Goal: Find contact information: Find contact information

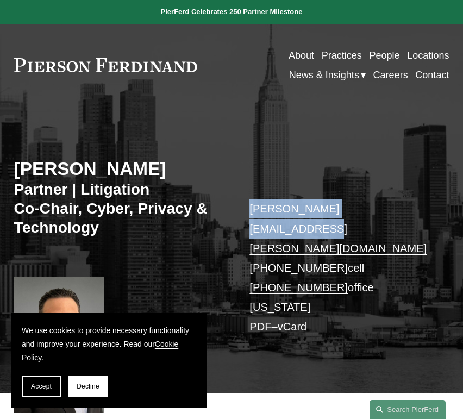
drag, startPoint x: 396, startPoint y: 212, endPoint x: 250, endPoint y: 211, distance: 145.5
click at [250, 211] on p "[PERSON_NAME][EMAIL_ADDRESS][PERSON_NAME][DOMAIN_NAME] [PHONE_NUMBER] cell [PHO…" at bounding box center [339, 267] width 181 height 137
copy link "[PERSON_NAME][EMAIL_ADDRESS][PERSON_NAME][DOMAIN_NAME]"
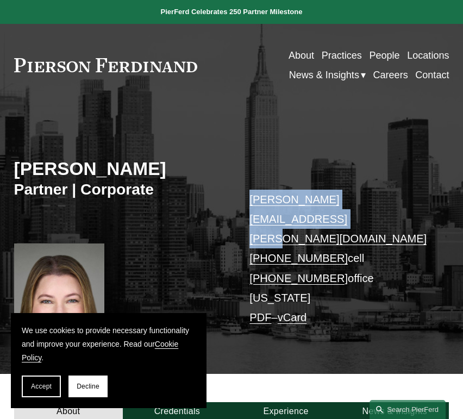
drag, startPoint x: 437, startPoint y: 202, endPoint x: 249, endPoint y: 195, distance: 188.5
click at [249, 195] on div "Jacqueline N. Goralczyk Partner | Corporate jacqueline.goralczyk@pierferd.com +…" at bounding box center [231, 247] width 463 height 253
copy link "jacqueline.goralczyk@pierferd.com"
click at [37, 31] on div "Skip to Content About Practices People Locations" at bounding box center [231, 65] width 463 height 83
